Goal: Transaction & Acquisition: Obtain resource

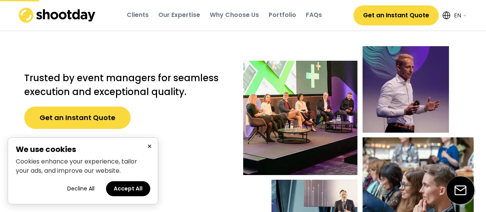
select select ""en""
click at [152, 146] on button "×" at bounding box center [149, 147] width 9 height 10
click at [152, 146] on div "Trusted by event managers for seamless execution and exceptional quality. Get a…" at bounding box center [126, 107] width 227 height 123
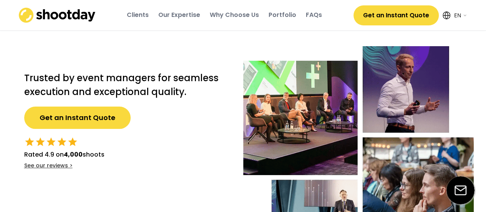
click at [105, 128] on button "Get an Instant Quote" at bounding box center [77, 118] width 107 height 22
